Goal: Task Accomplishment & Management: Complete application form

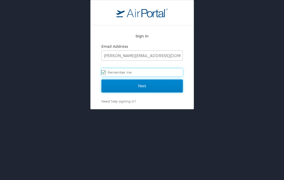
click at [118, 80] on input "Next" at bounding box center [142, 85] width 81 height 13
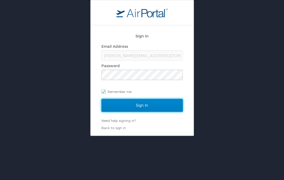
click at [125, 104] on input "Sign In" at bounding box center [142, 105] width 81 height 13
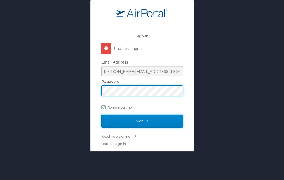
click at [132, 120] on input "Sign In" at bounding box center [142, 120] width 81 height 13
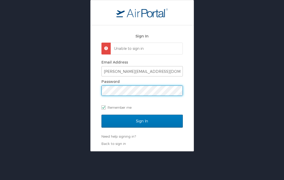
click at [102, 114] on input "Sign In" at bounding box center [142, 120] width 81 height 13
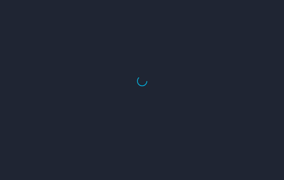
select select "US"
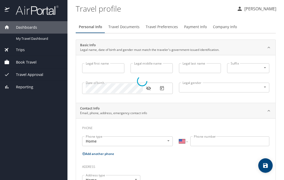
type input "Julia"
type input "Elizabeth"
type input "Italiano"
type input "Female"
type input "Ian"
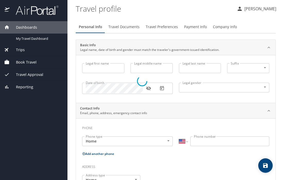
type input "Apple"
type input "(904) 885-9444"
type input "iandapple11@gmail.com"
select select "US"
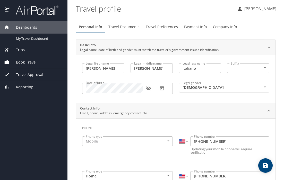
click at [17, 61] on span "Book Travel" at bounding box center [23, 62] width 27 height 6
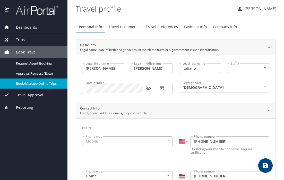
click at [45, 82] on span "Book/Manage Online Trips" at bounding box center [38, 83] width 45 height 5
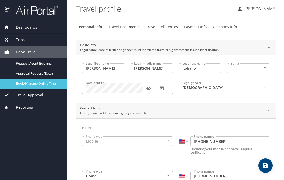
click at [56, 81] on span "Book/Manage Online Trips" at bounding box center [38, 83] width 45 height 5
